Goal: Task Accomplishment & Management: Complete application form

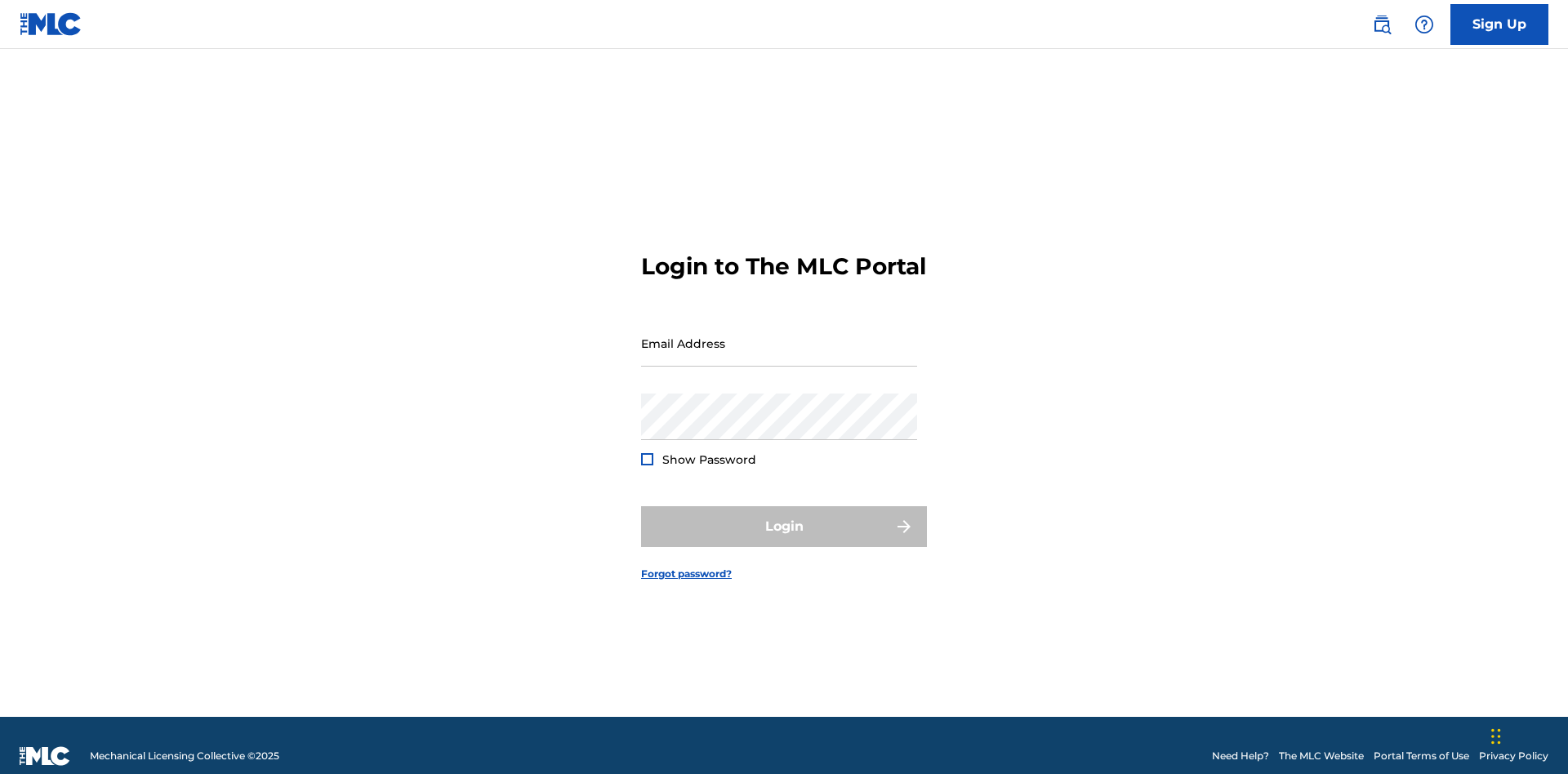
scroll to position [21, 0]
click at [779, 336] on input "Email Address" at bounding box center [780, 343] width 276 height 47
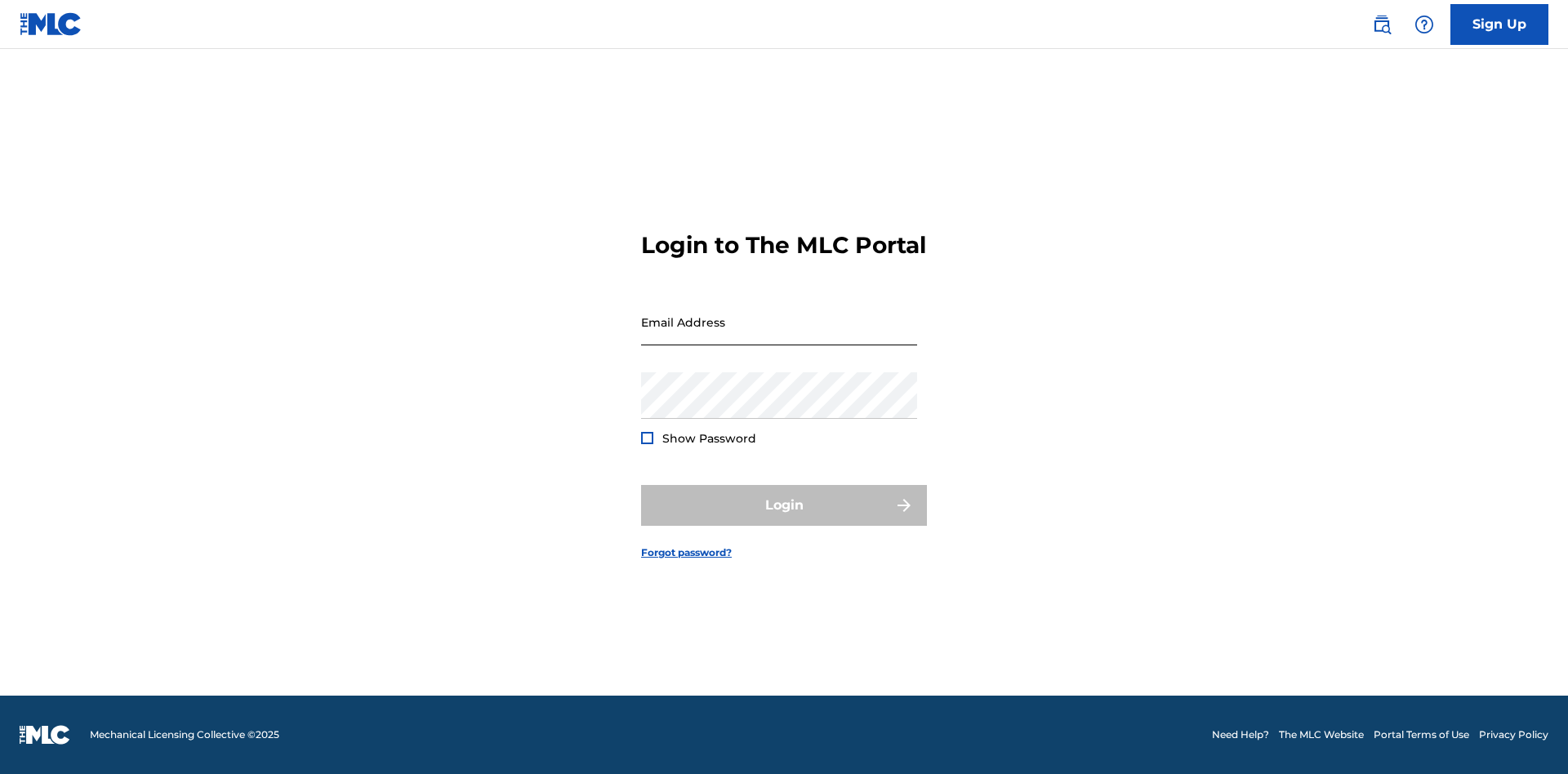
scroll to position [21, 0]
type input "[EMAIL_ADDRESS][DOMAIN_NAME]"
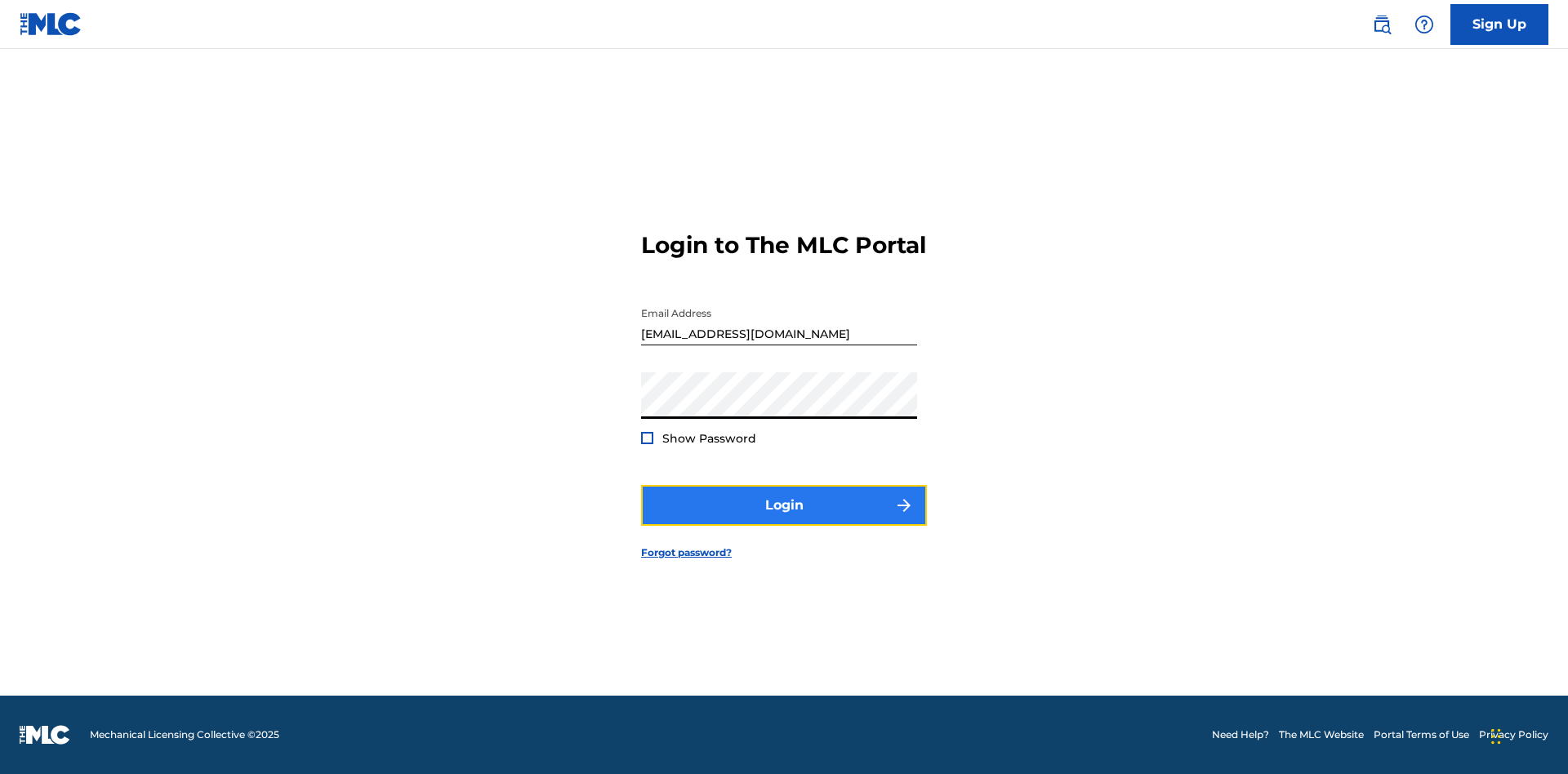
click at [784, 520] on button "Login" at bounding box center [784, 505] width 286 height 41
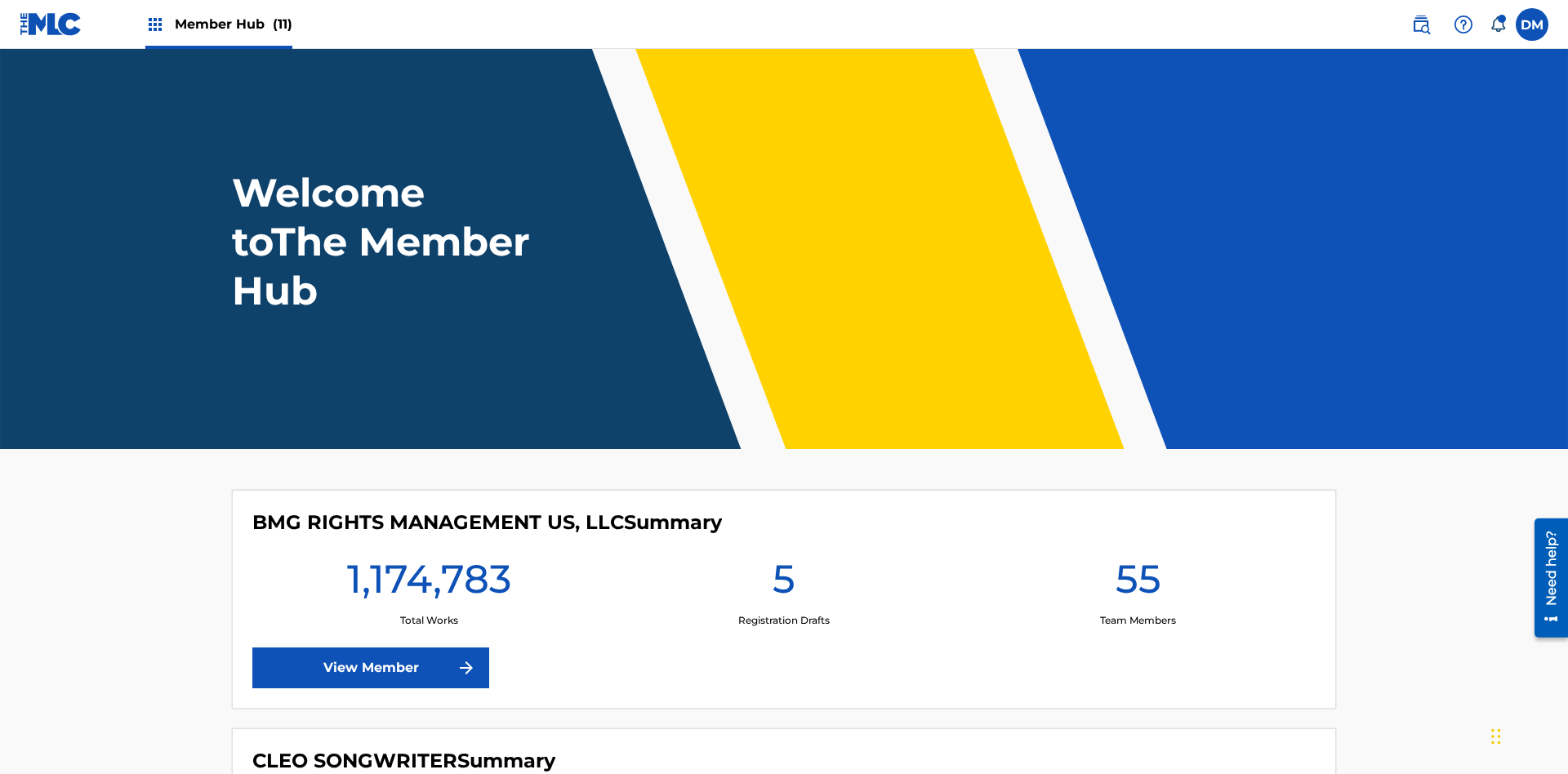
scroll to position [70, 0]
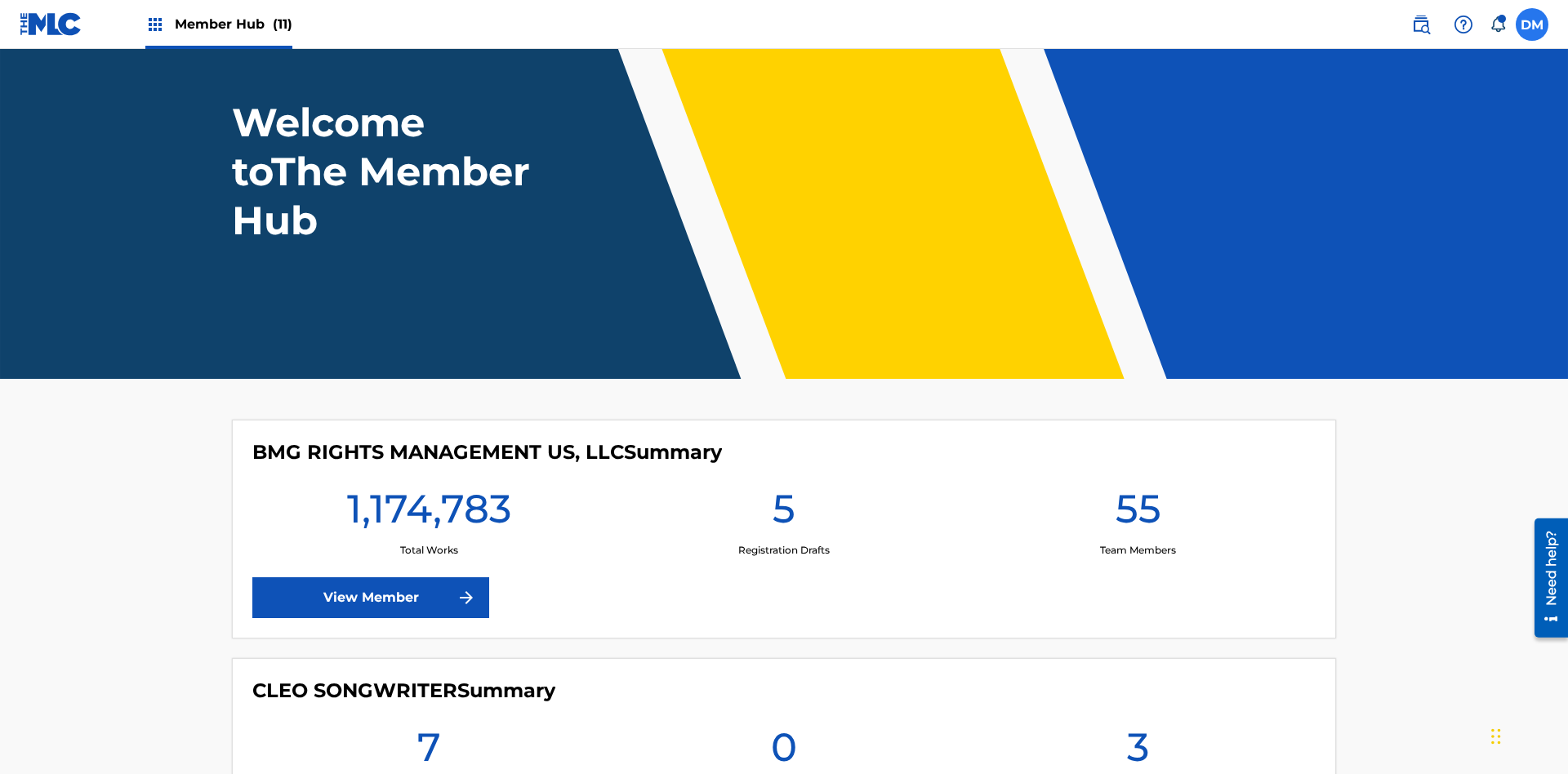
click at [1533, 24] on label at bounding box center [1533, 25] width 33 height 33
click at [1533, 25] on input "[PERSON_NAME] [PERSON_NAME] [PERSON_NAME][EMAIL_ADDRESS][DOMAIN_NAME] Notificat…" at bounding box center [1533, 25] width 0 height 0
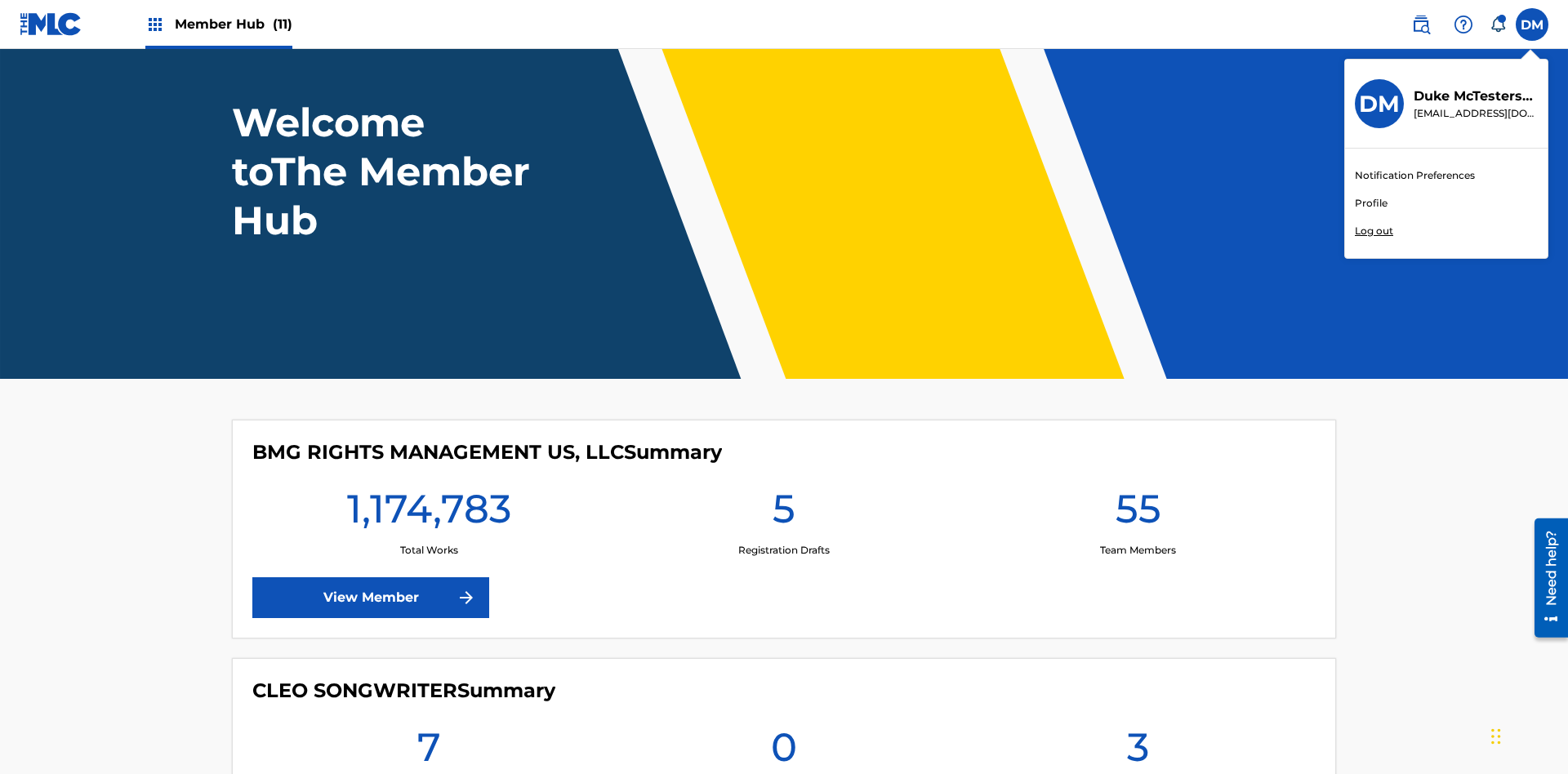
scroll to position [0, 0]
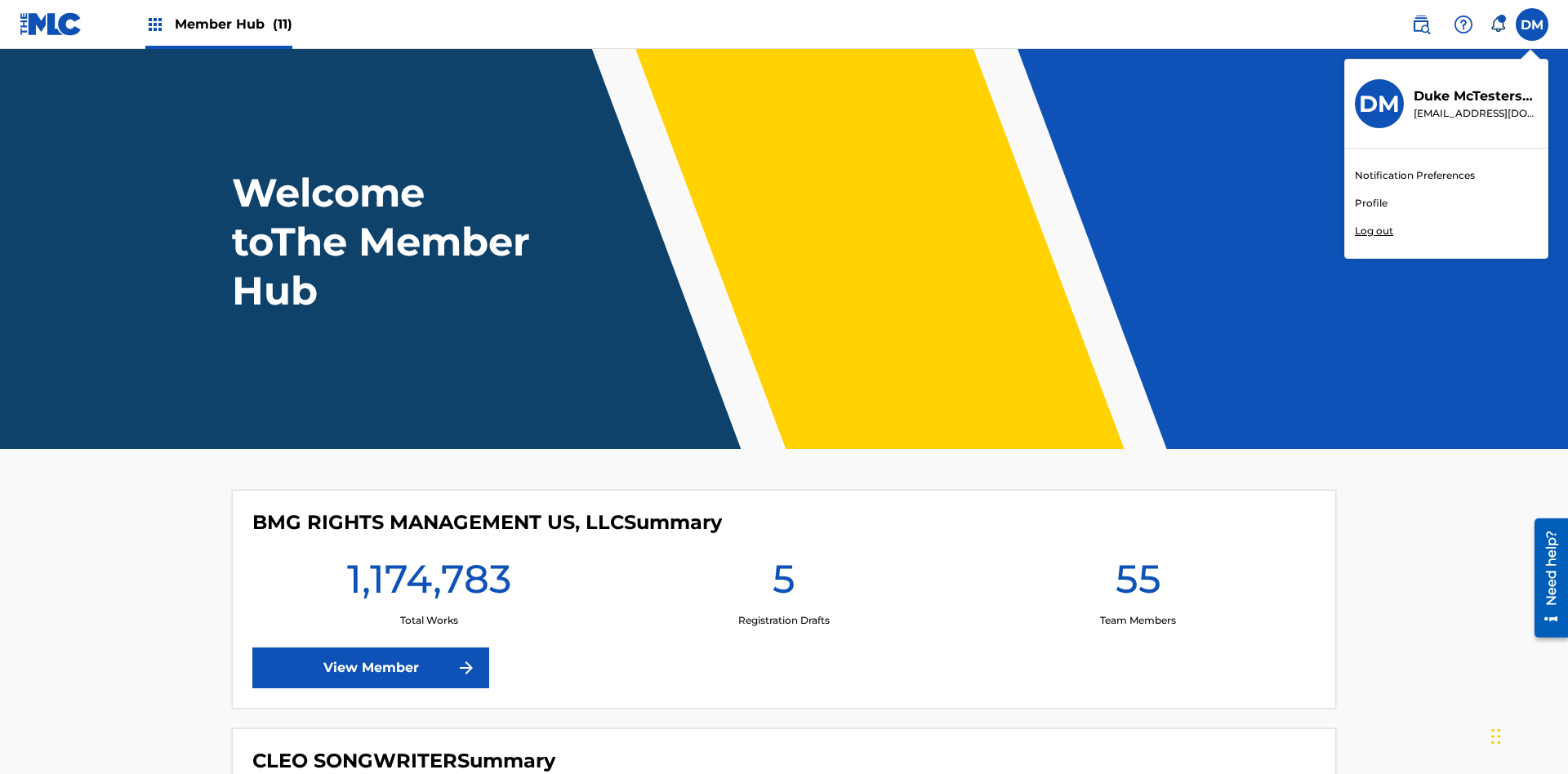
click at [1370, 203] on link "Profile" at bounding box center [1371, 202] width 33 height 14
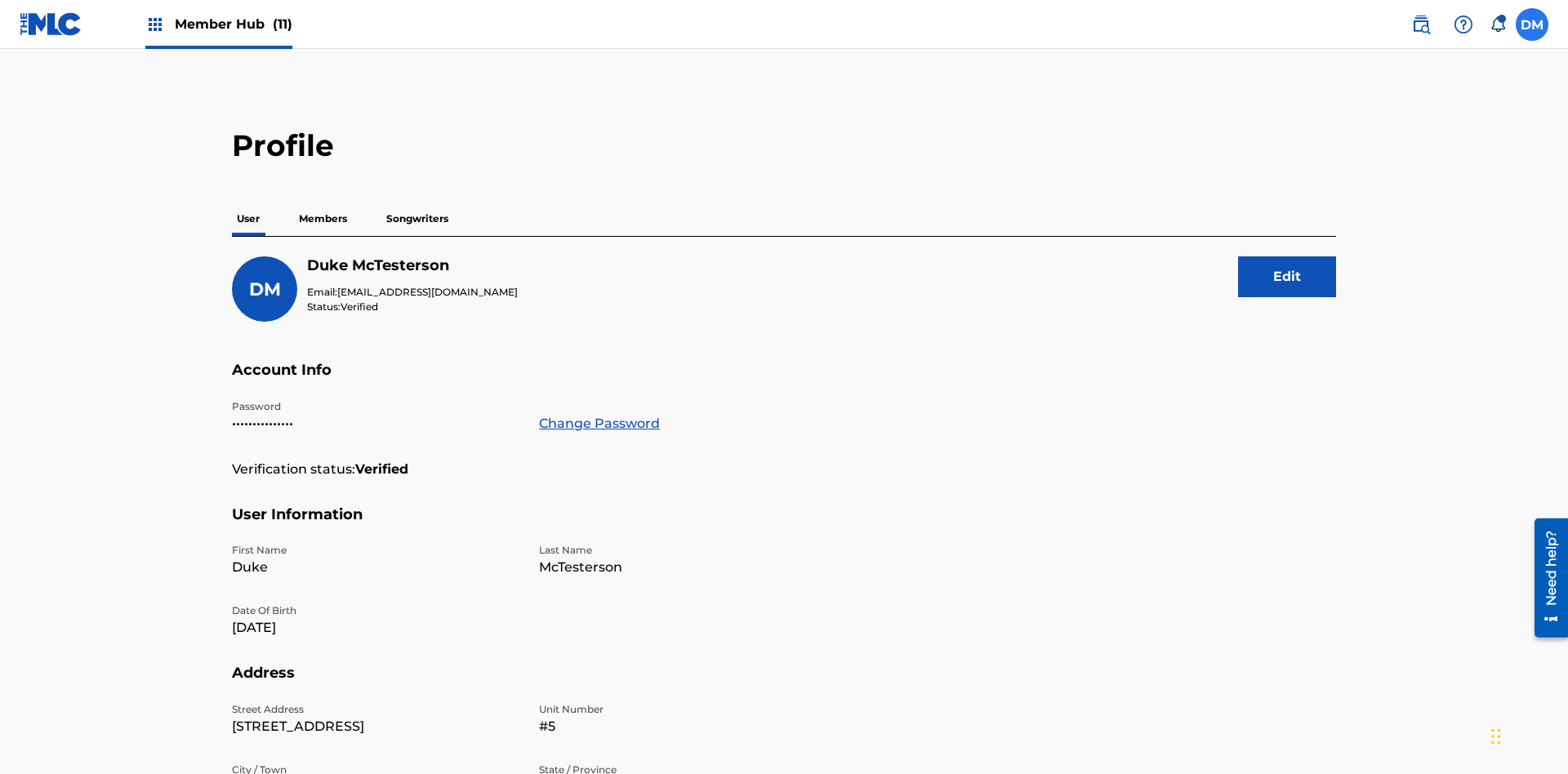
scroll to position [104, 0]
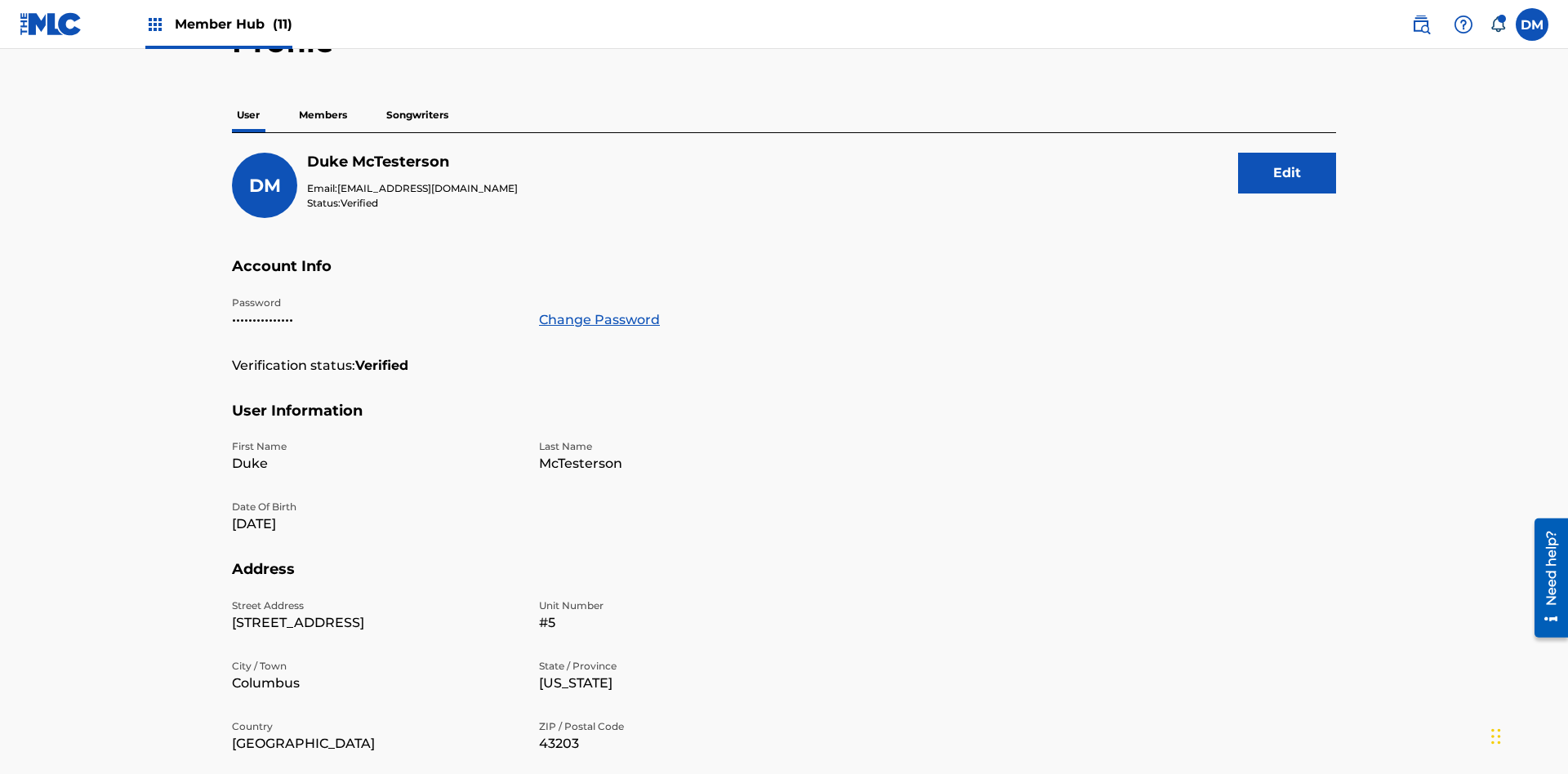
click at [323, 115] on p "Members" at bounding box center [323, 115] width 58 height 35
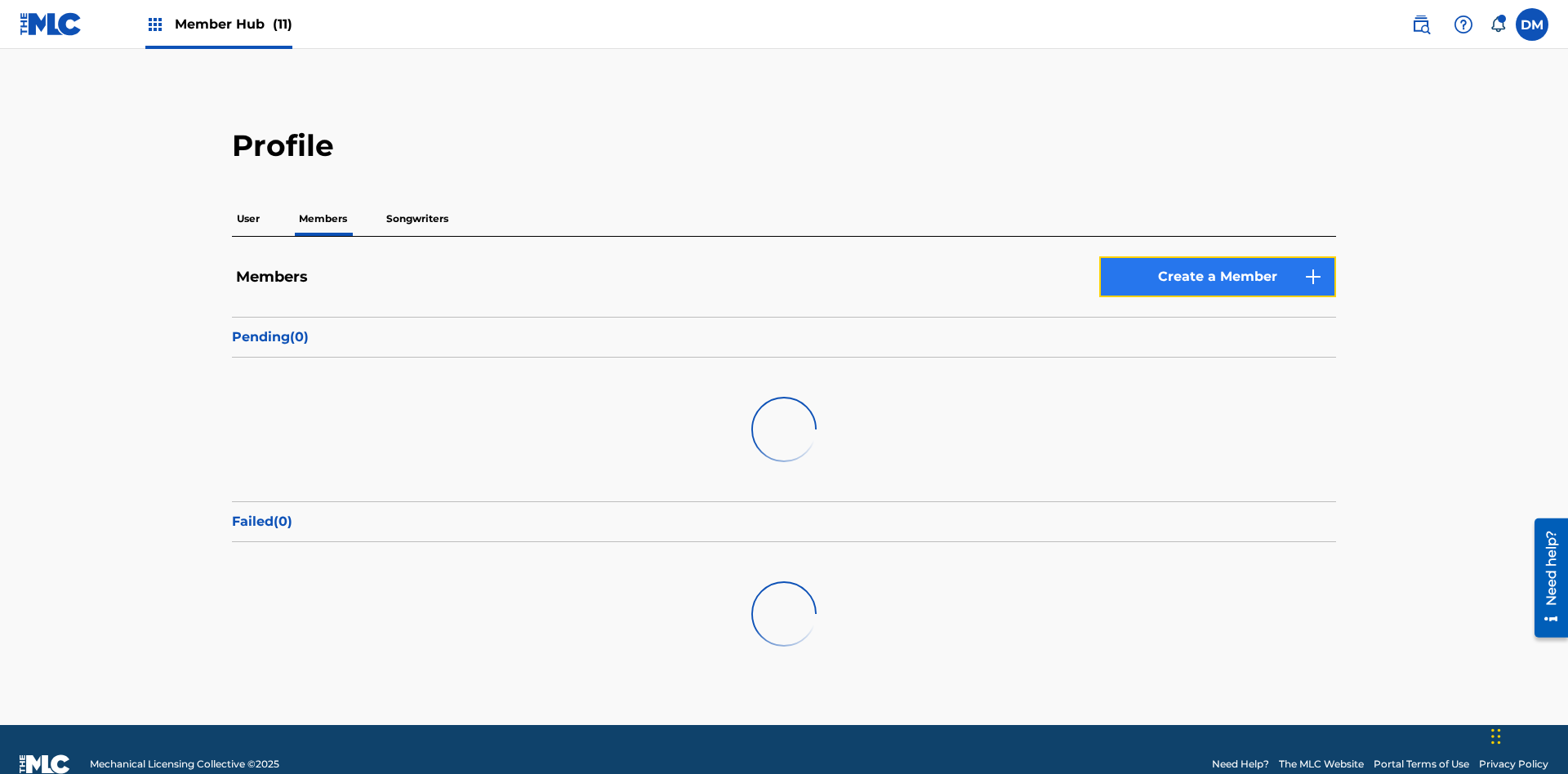
click at [1218, 256] on link "Create a Member" at bounding box center [1217, 276] width 237 height 41
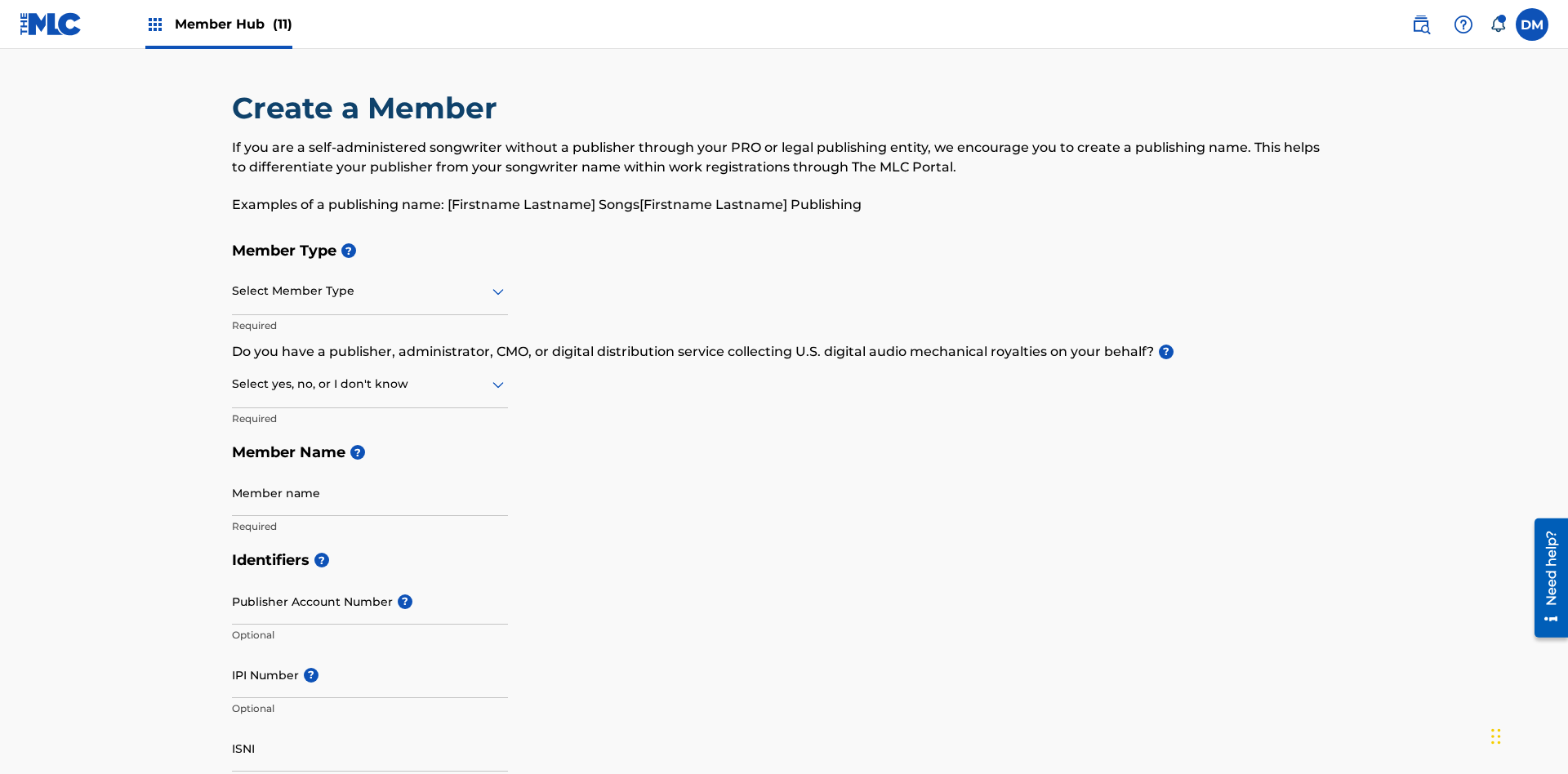
click at [233, 283] on input "text" at bounding box center [233, 292] width 3 height 17
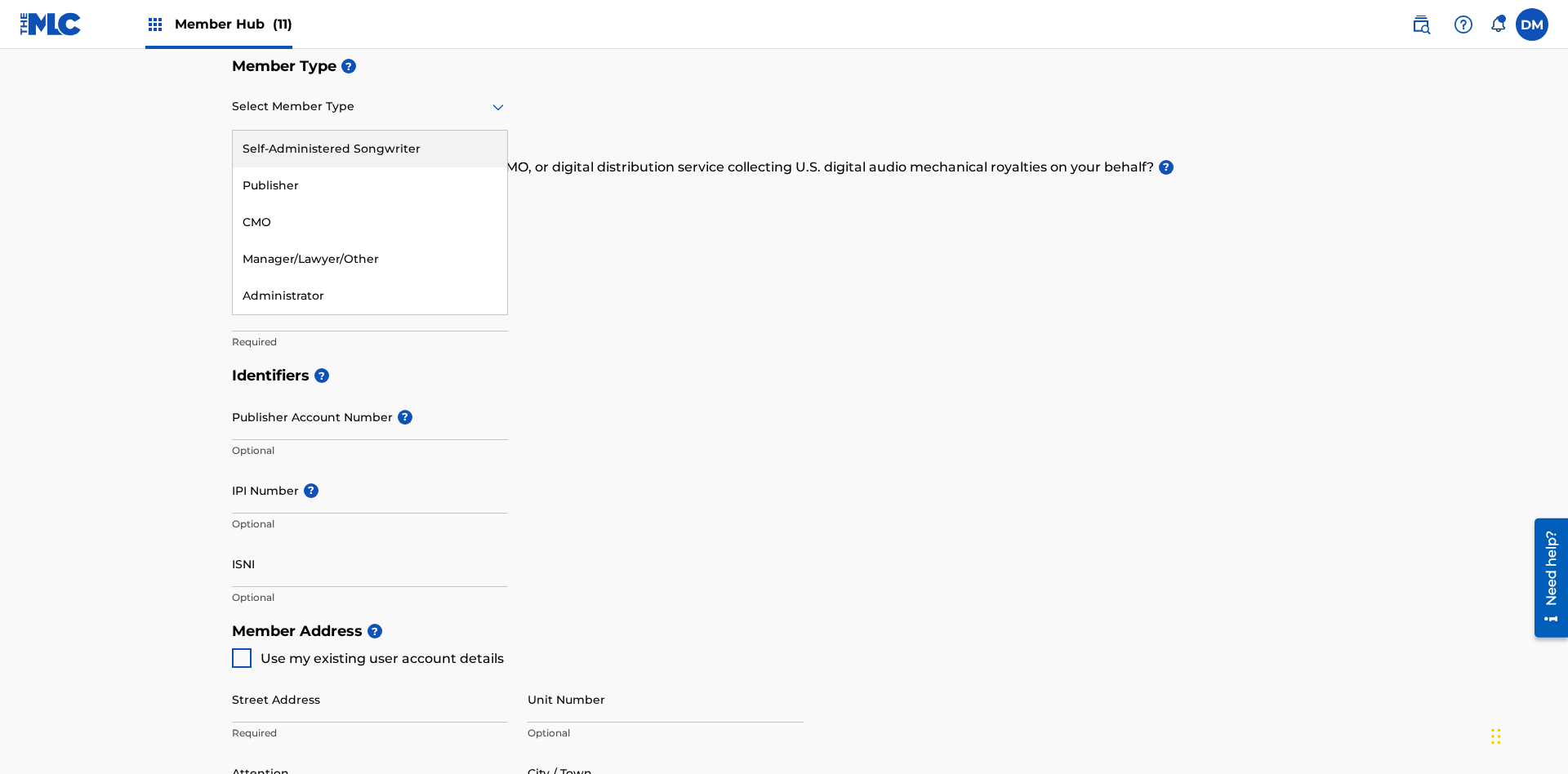
click at [370, 149] on div "Self-Administered Songwriter" at bounding box center [370, 149] width 274 height 36
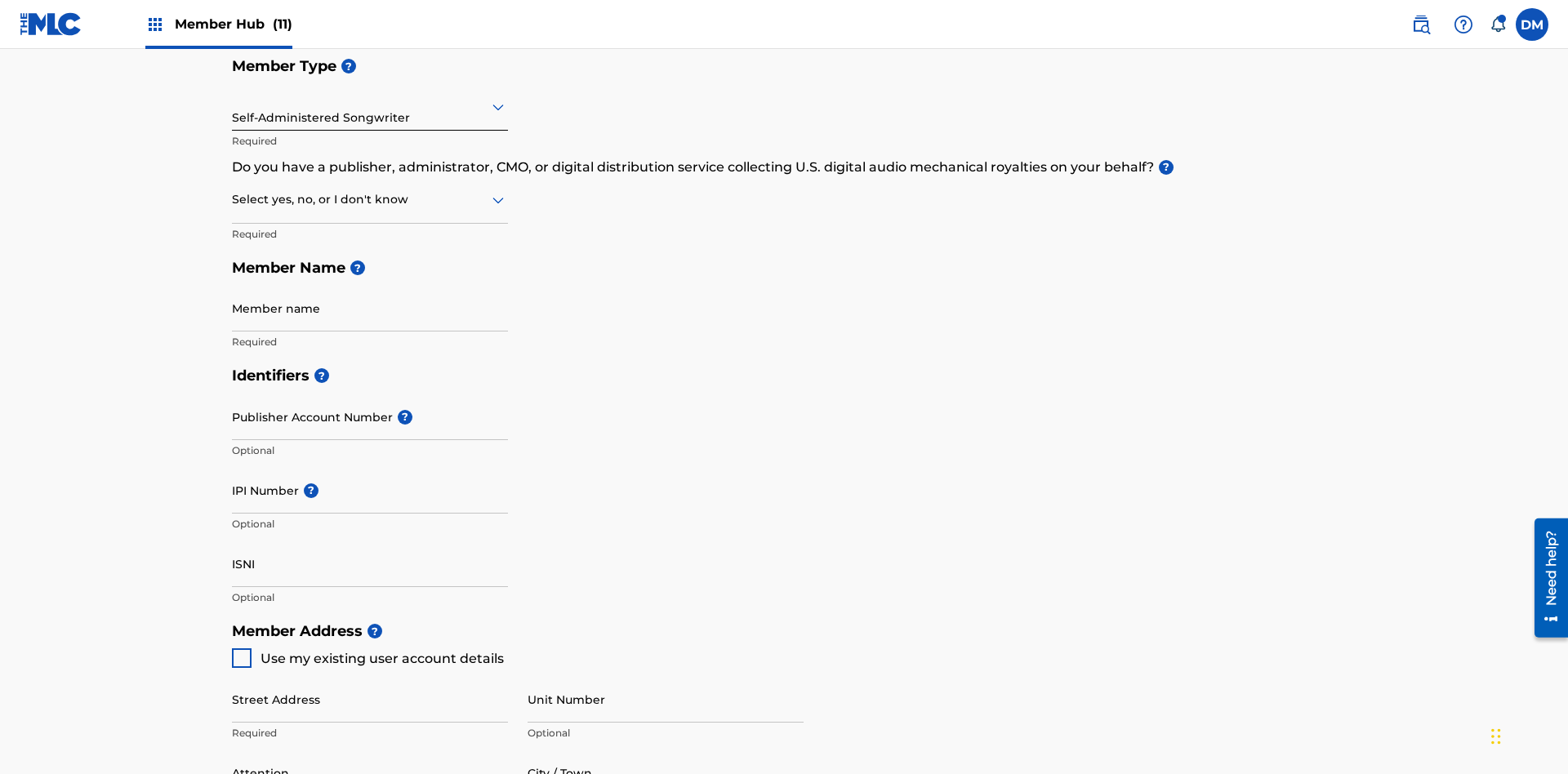
scroll to position [278, 0]
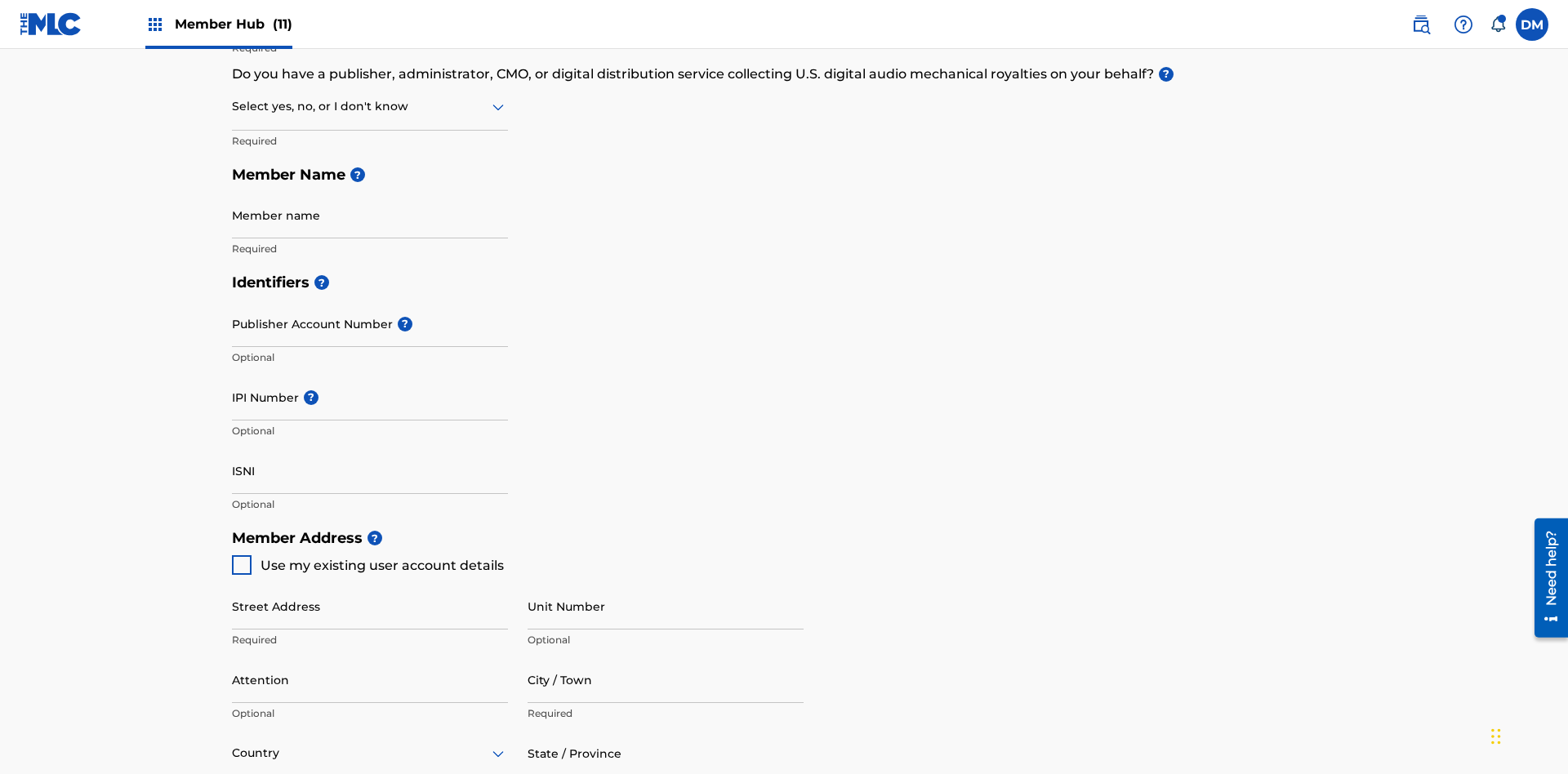
click at [233, 106] on input "text" at bounding box center [233, 106] width 3 height 17
click at [370, 185] on div "No" at bounding box center [370, 186] width 274 height 36
click at [366, 558] on span "Use my existing user account details" at bounding box center [383, 566] width 244 height 15
type input "[STREET_ADDRESS]"
type input "Columbus"
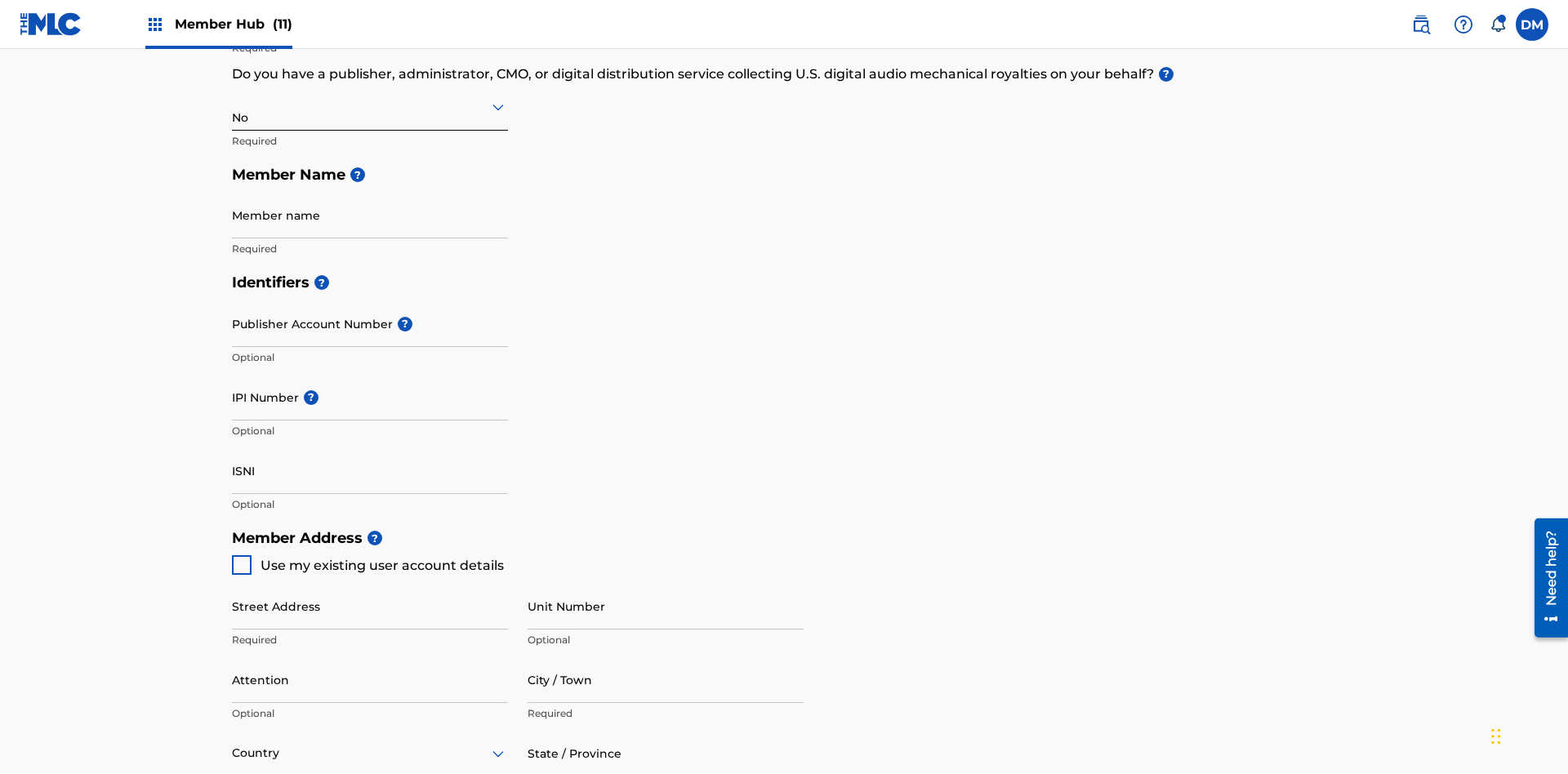
type input "43203"
type input "740"
type input "8086351"
type input "[EMAIL_ADDRESS][DOMAIN_NAME]"
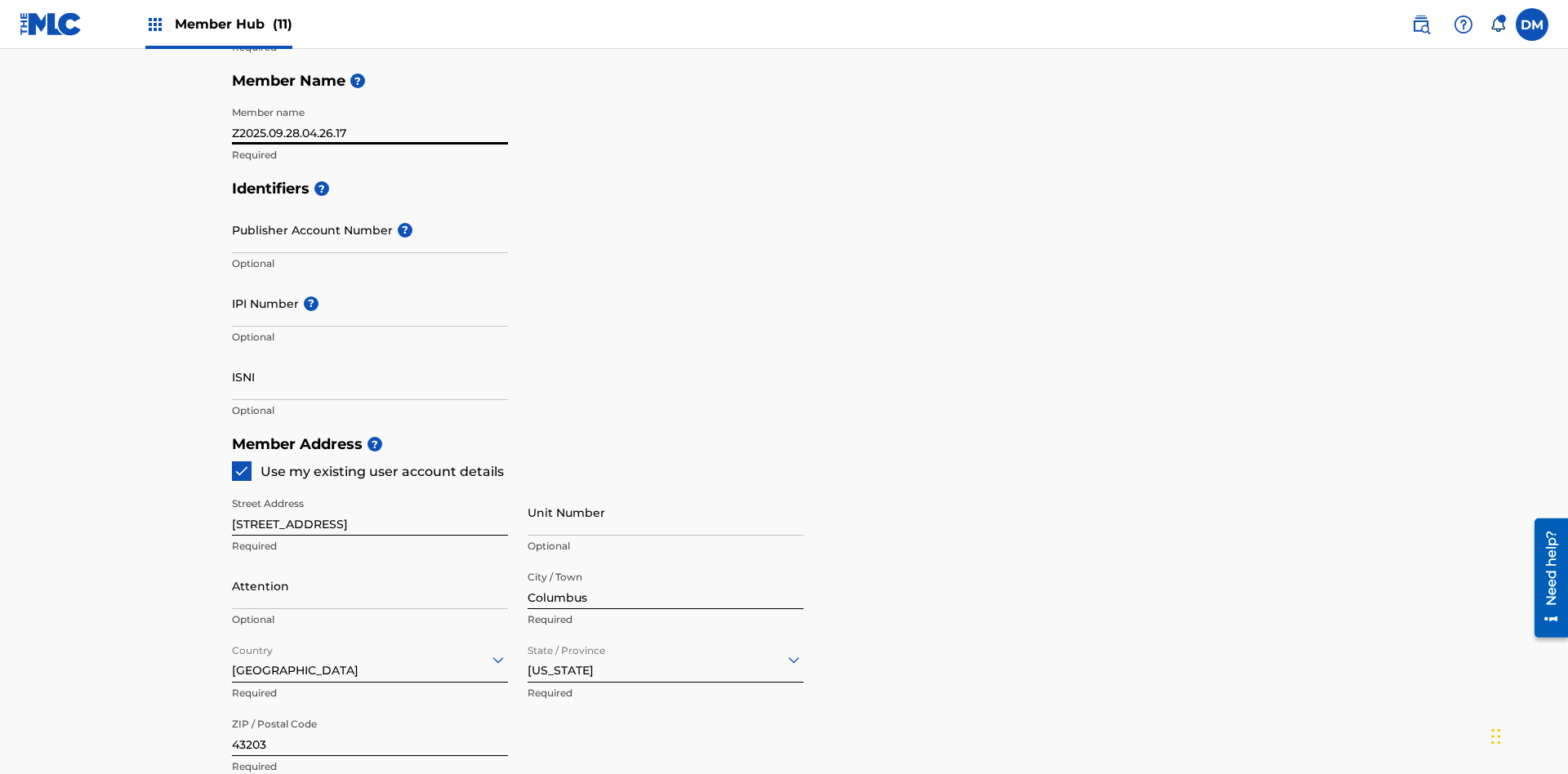
scroll to position [820, 0]
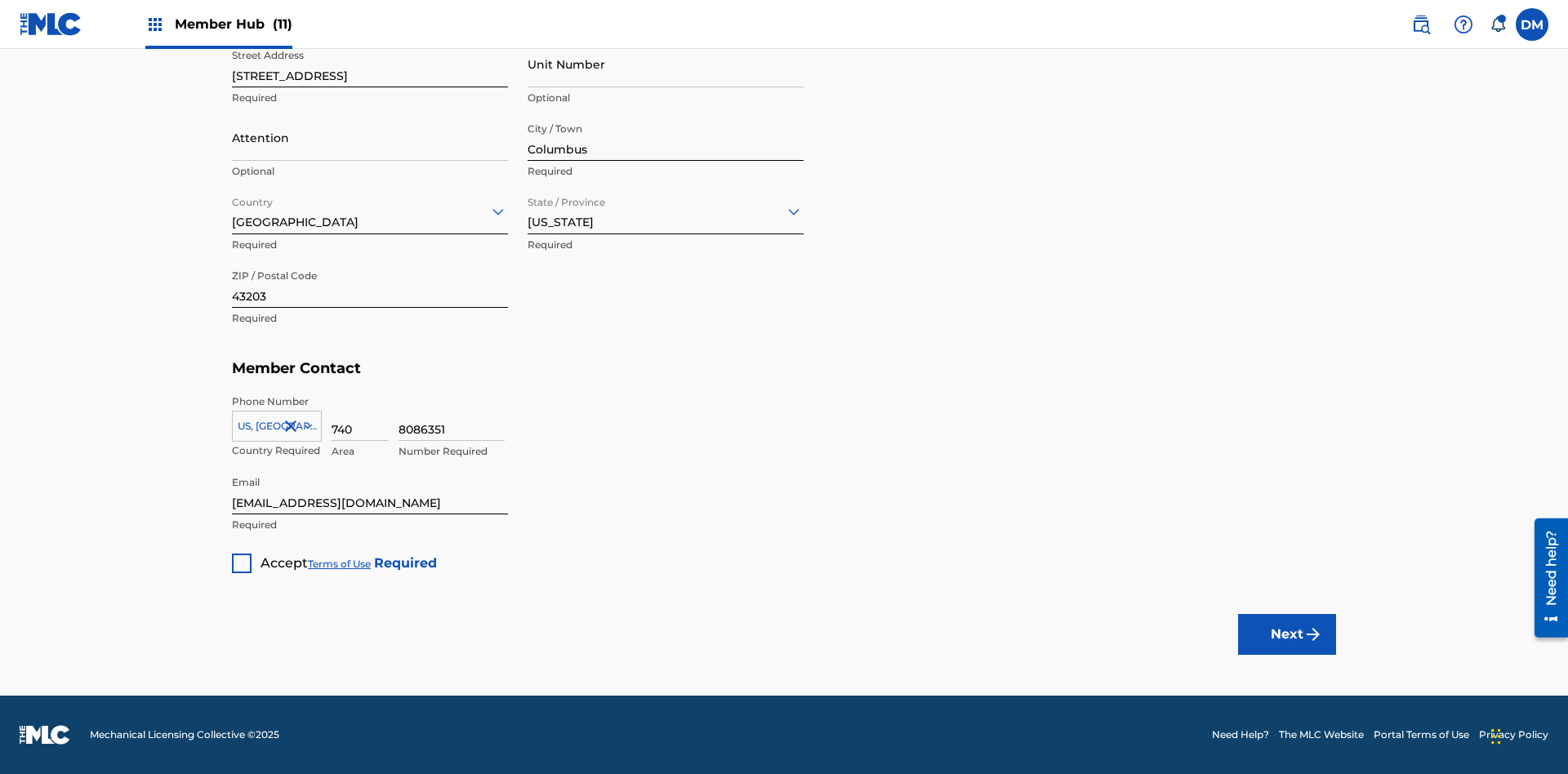
type input "Z2025.09.28.04.26.17"
click at [242, 563] on div at bounding box center [242, 563] width 19 height 19
click at [1287, 634] on button "Next" at bounding box center [1287, 634] width 98 height 41
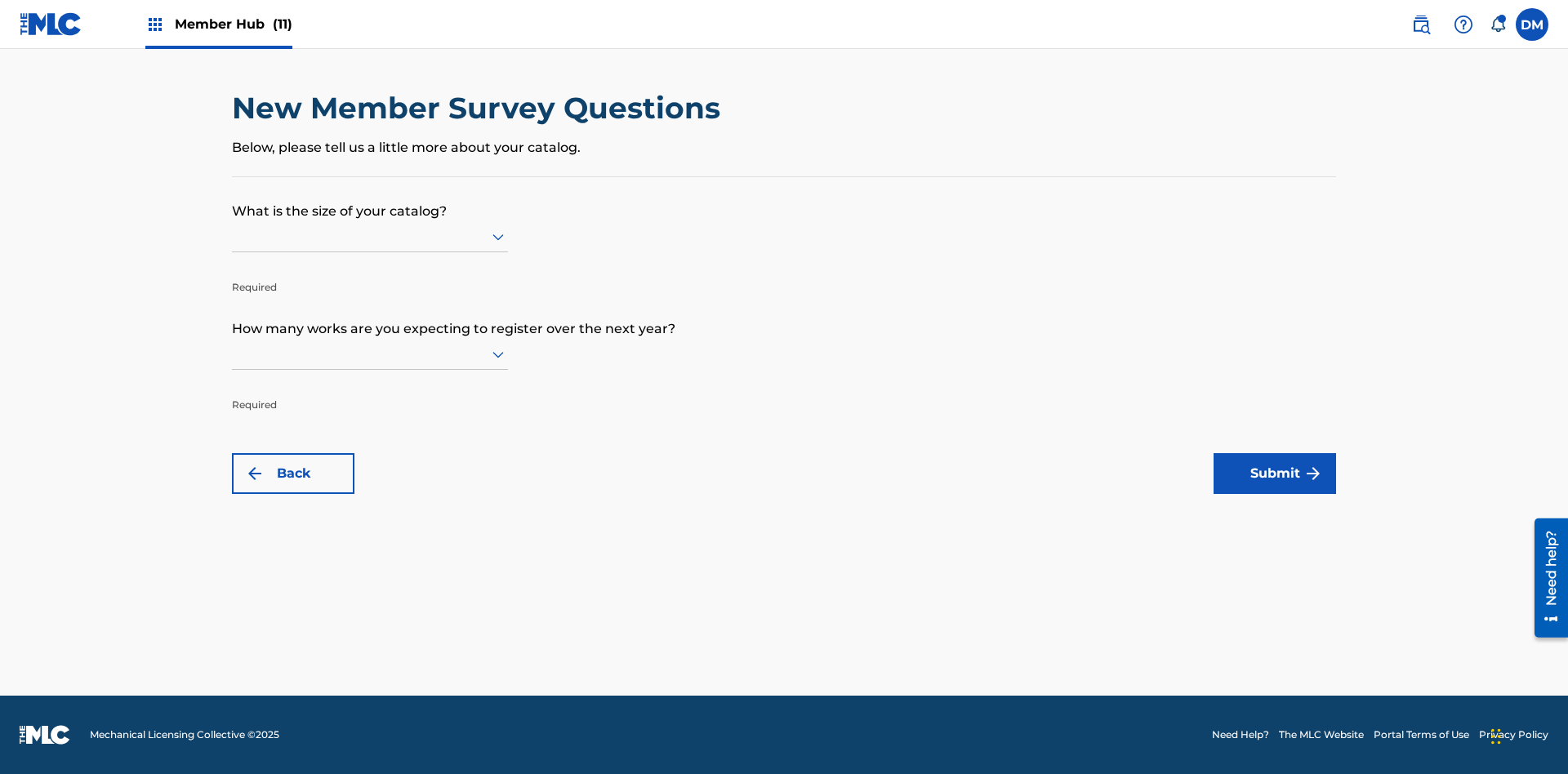
click at [233, 236] on input "text" at bounding box center [233, 237] width 3 height 17
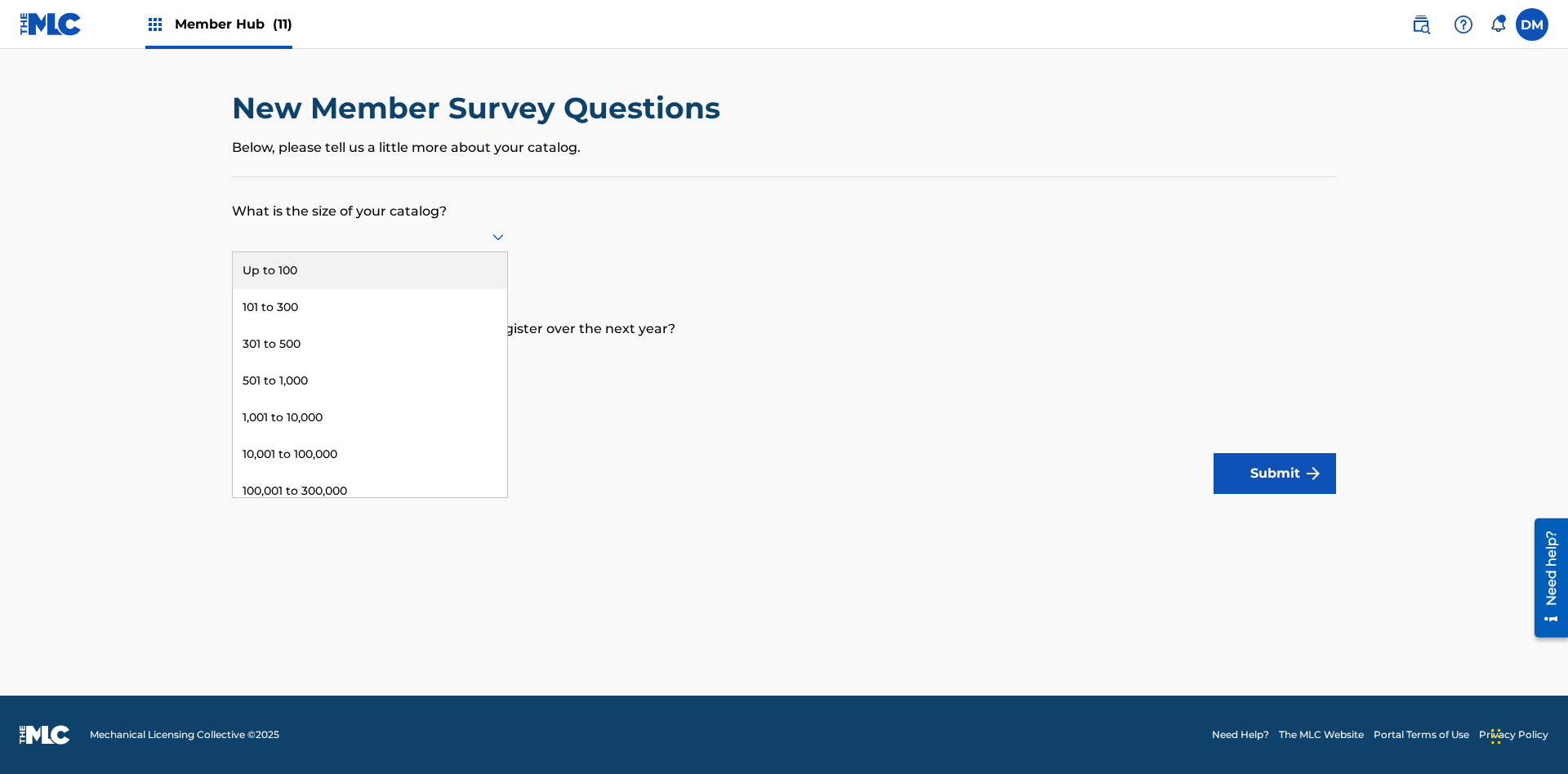
click at [370, 509] on div "301,000 to 500,000" at bounding box center [370, 528] width 274 height 36
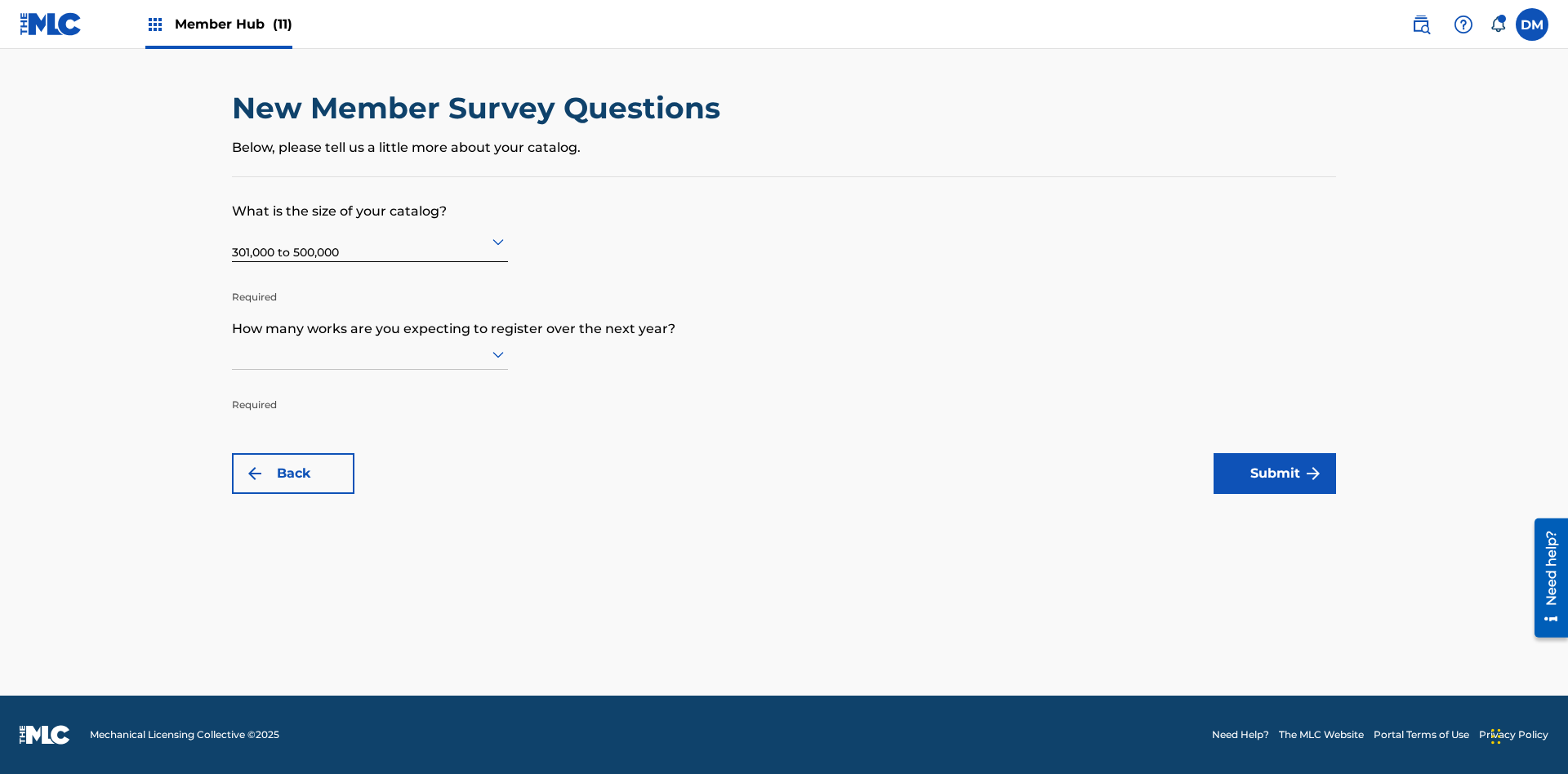
click at [233, 354] on input "text" at bounding box center [233, 354] width 3 height 17
click at [370, 627] on div "301,000 to 500,000" at bounding box center [370, 645] width 274 height 36
